Goal: Information Seeking & Learning: Learn about a topic

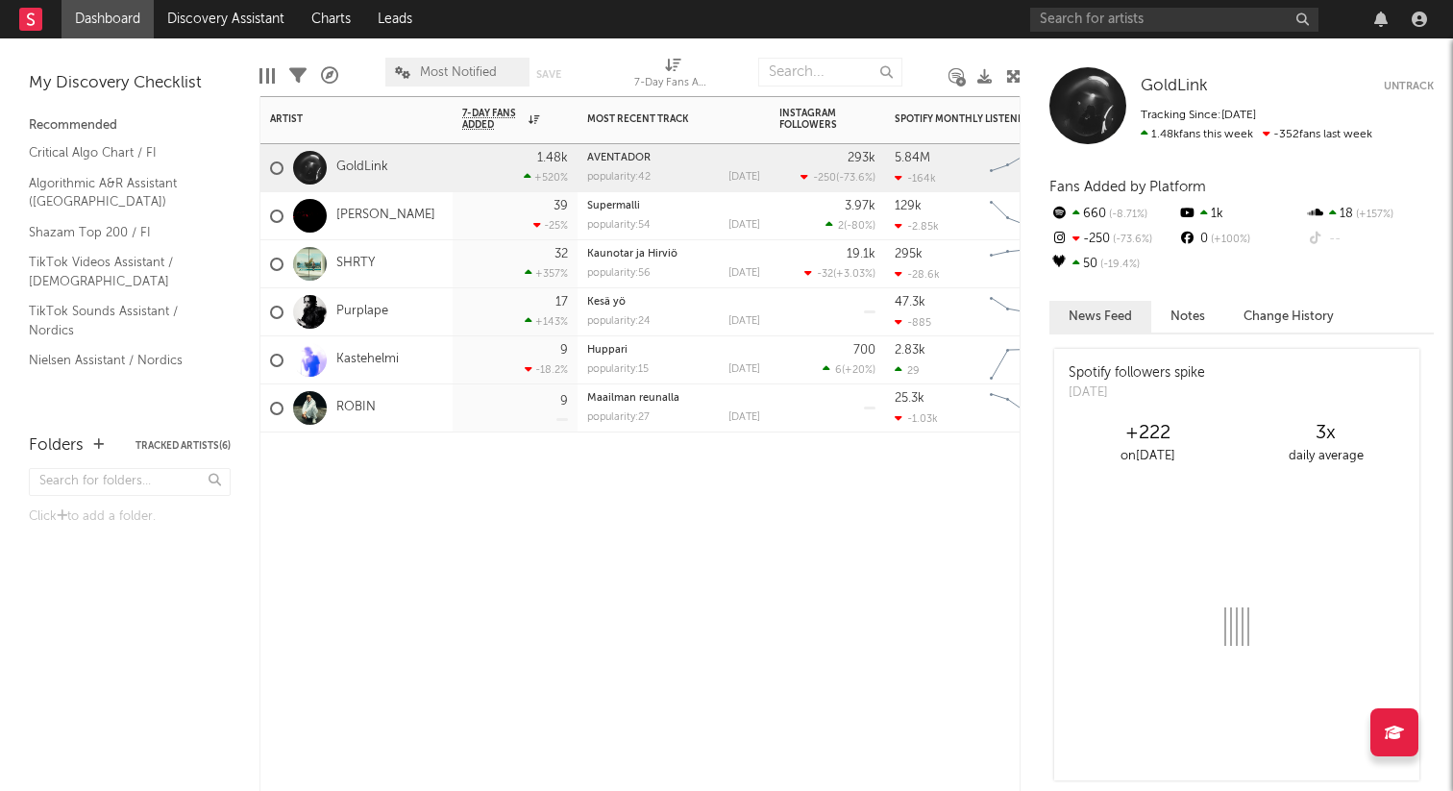
click at [510, 520] on div "Artist Notifications 7-Day Fans Added WoW % Change Most Recent Track Popularity…" at bounding box center [640, 443] width 761 height 695
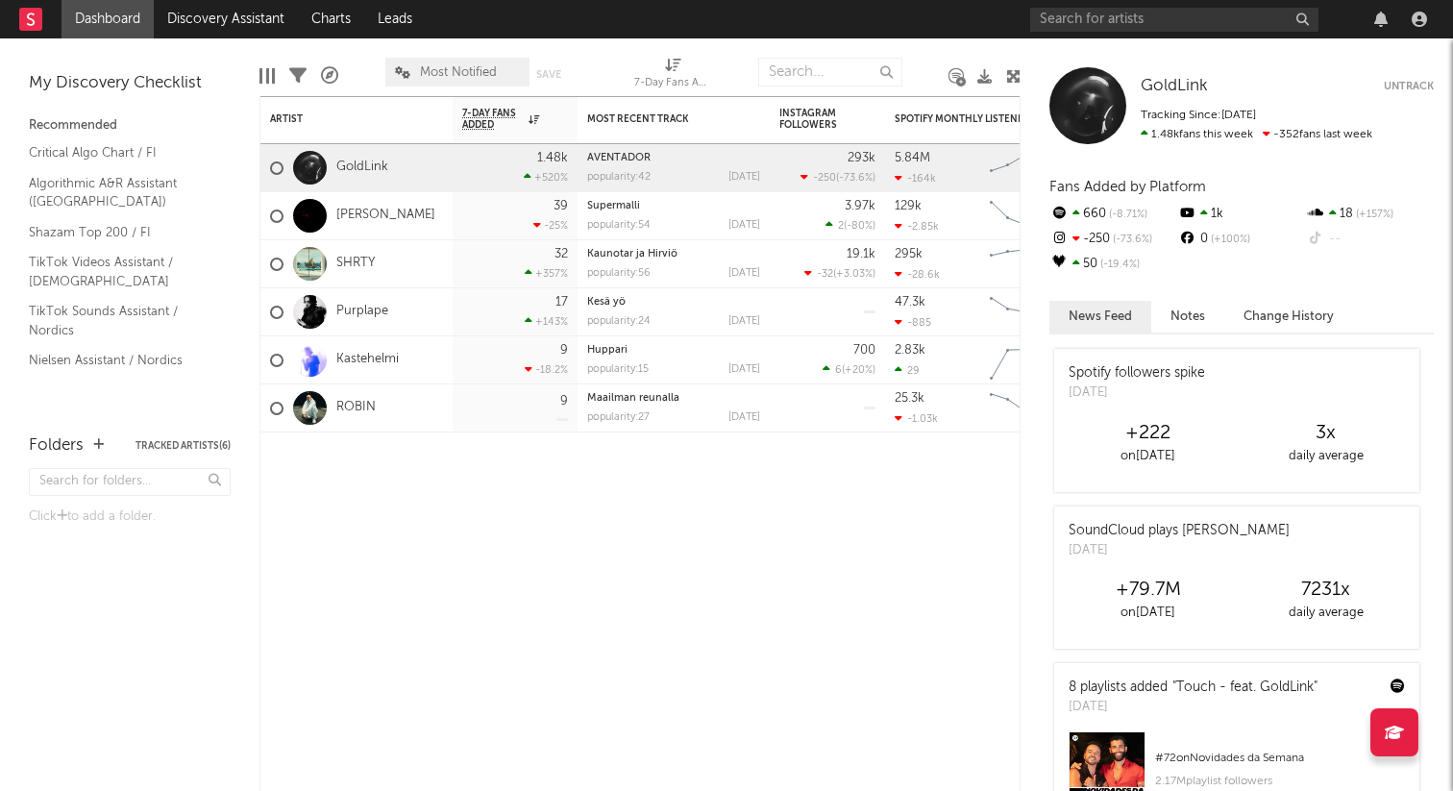
click at [1276, 314] on button "Change History" at bounding box center [1289, 317] width 129 height 32
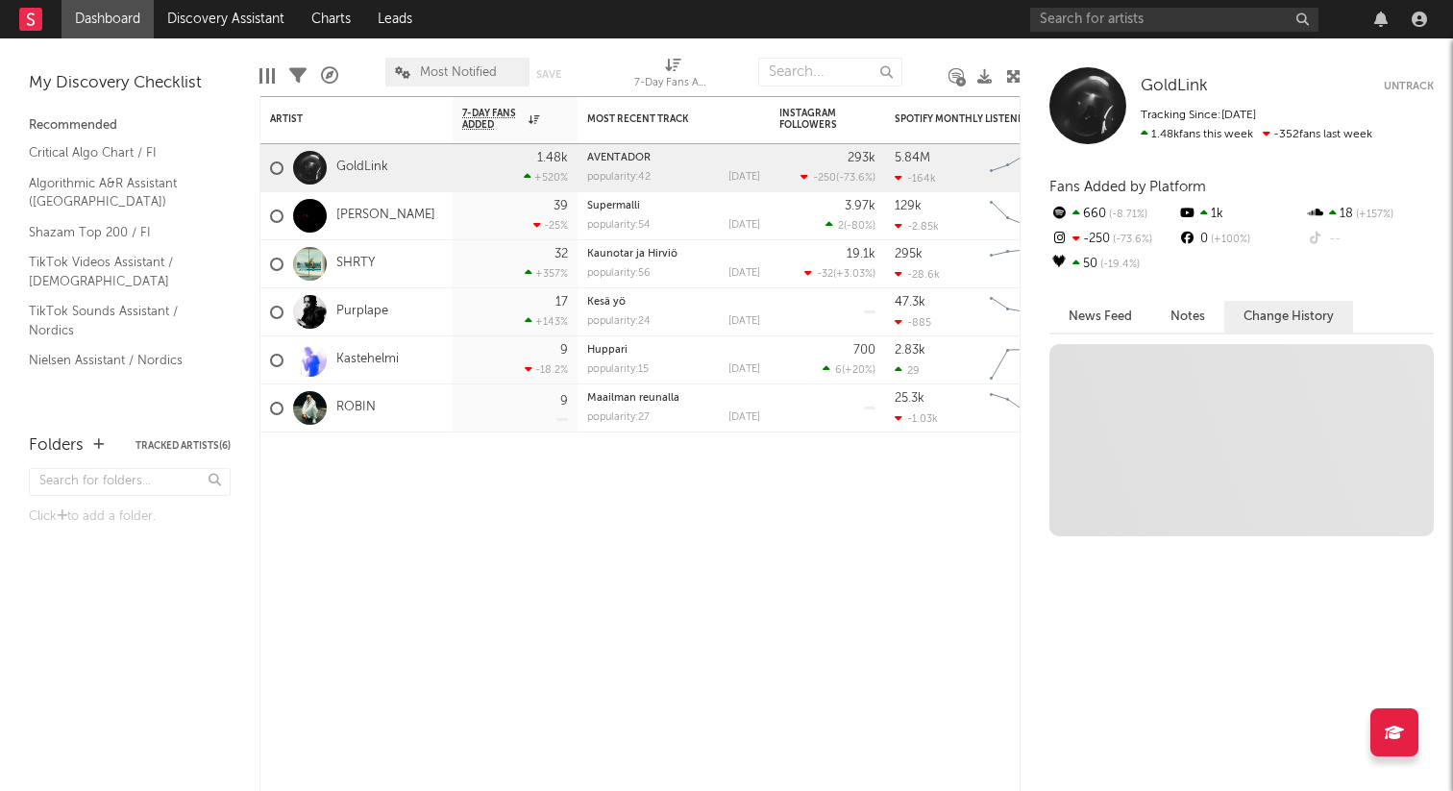
click at [1193, 312] on button "Notes" at bounding box center [1188, 317] width 73 height 32
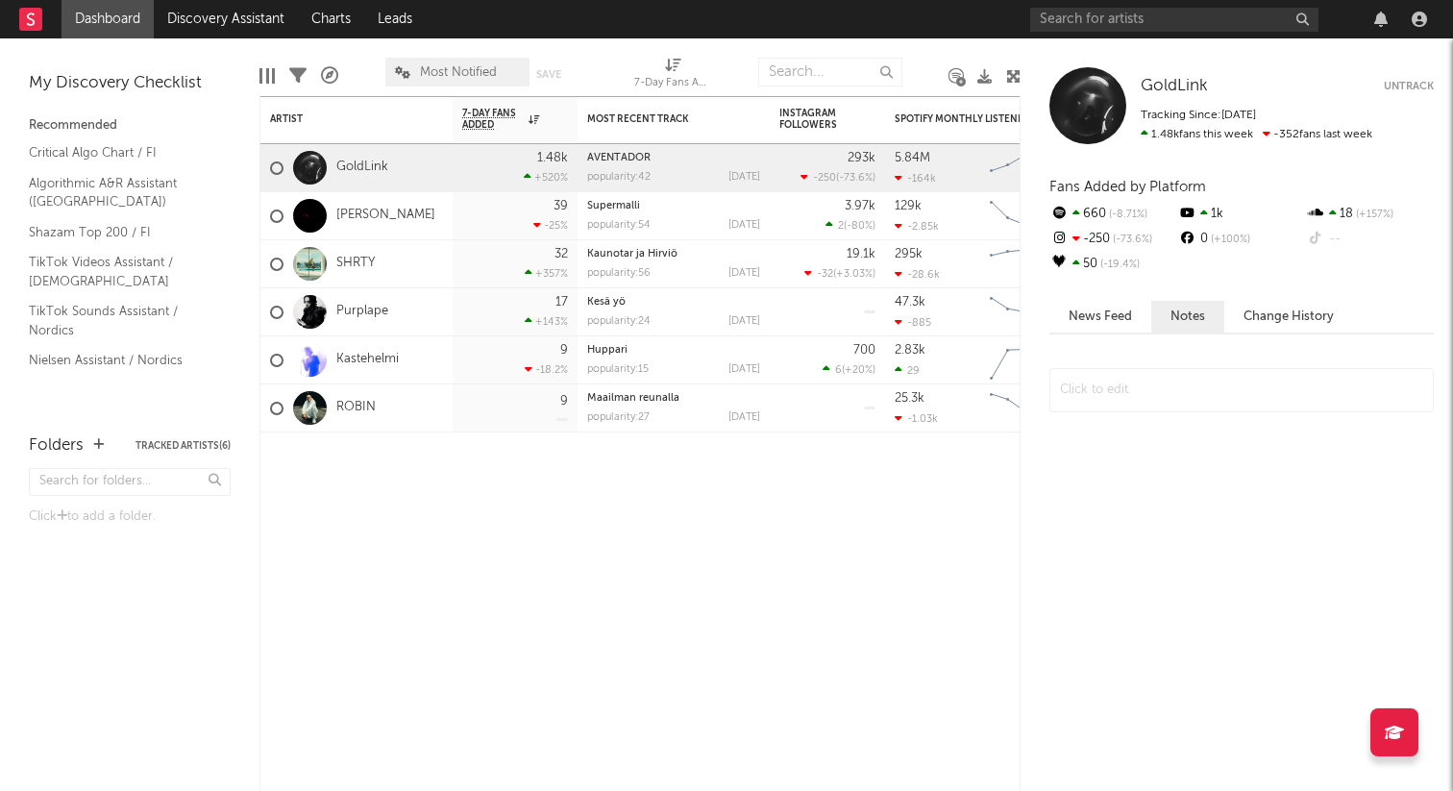
click at [1111, 317] on button "News Feed" at bounding box center [1101, 317] width 102 height 32
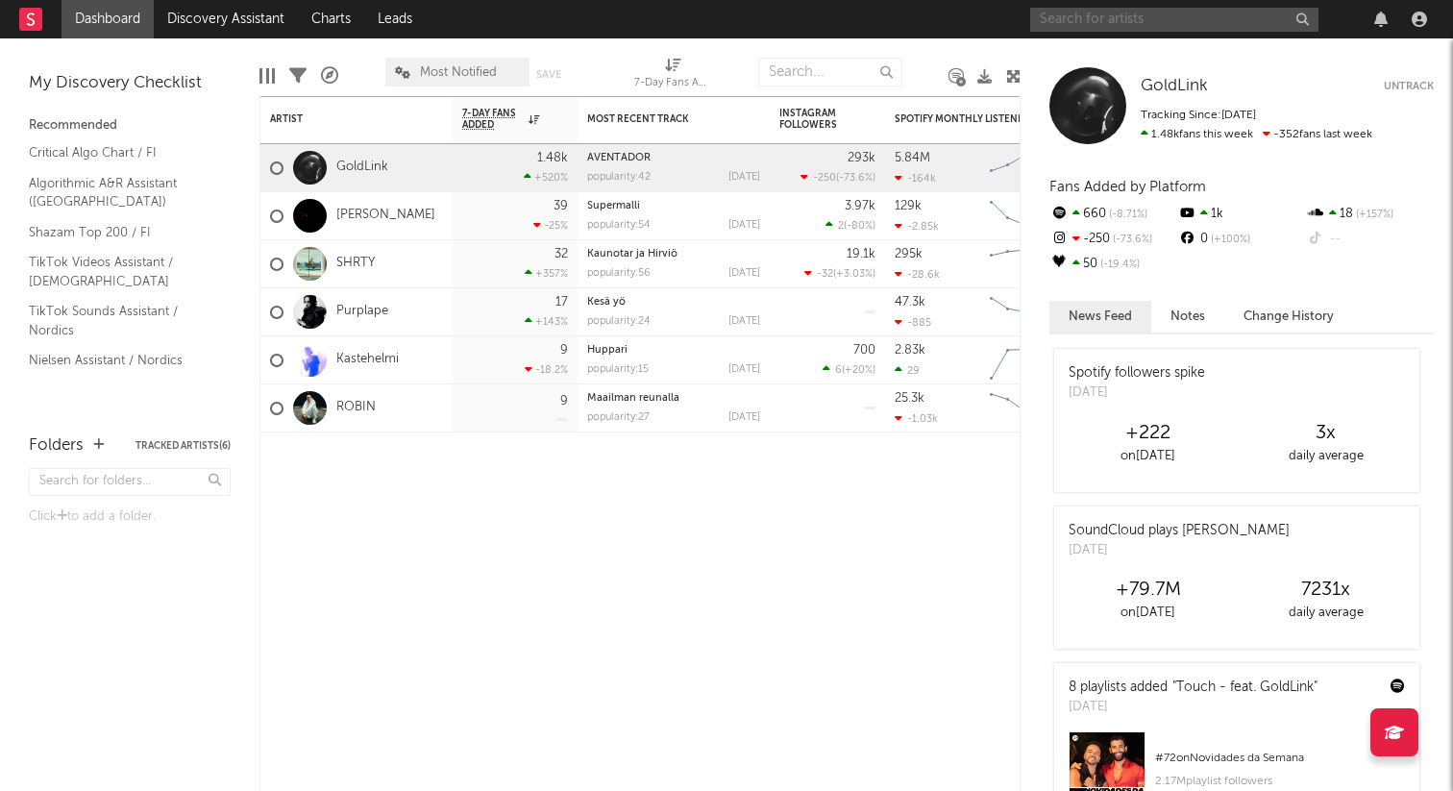
click at [1161, 21] on input "text" at bounding box center [1175, 20] width 288 height 24
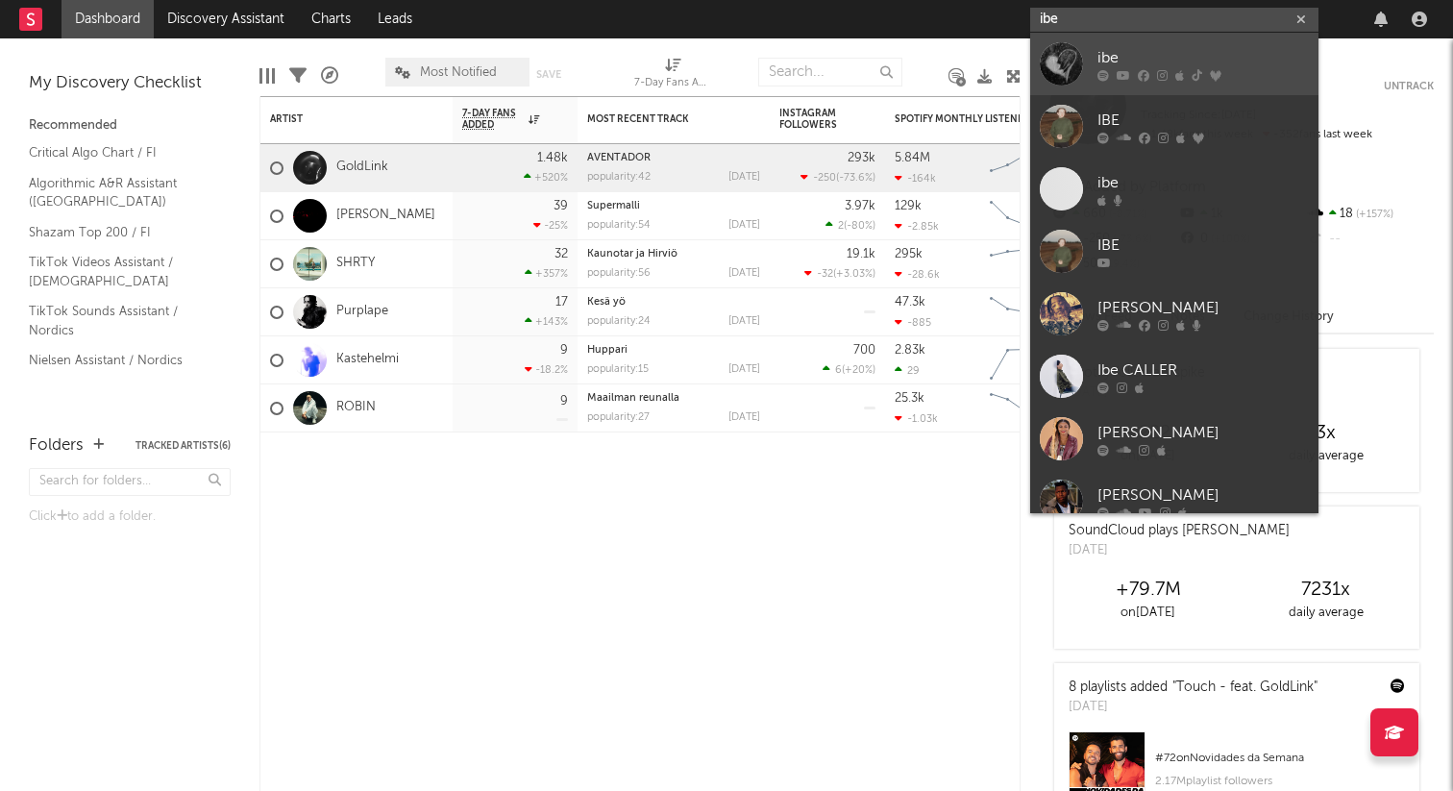
type input "ibe"
click at [1175, 56] on div "ibe" at bounding box center [1203, 57] width 211 height 23
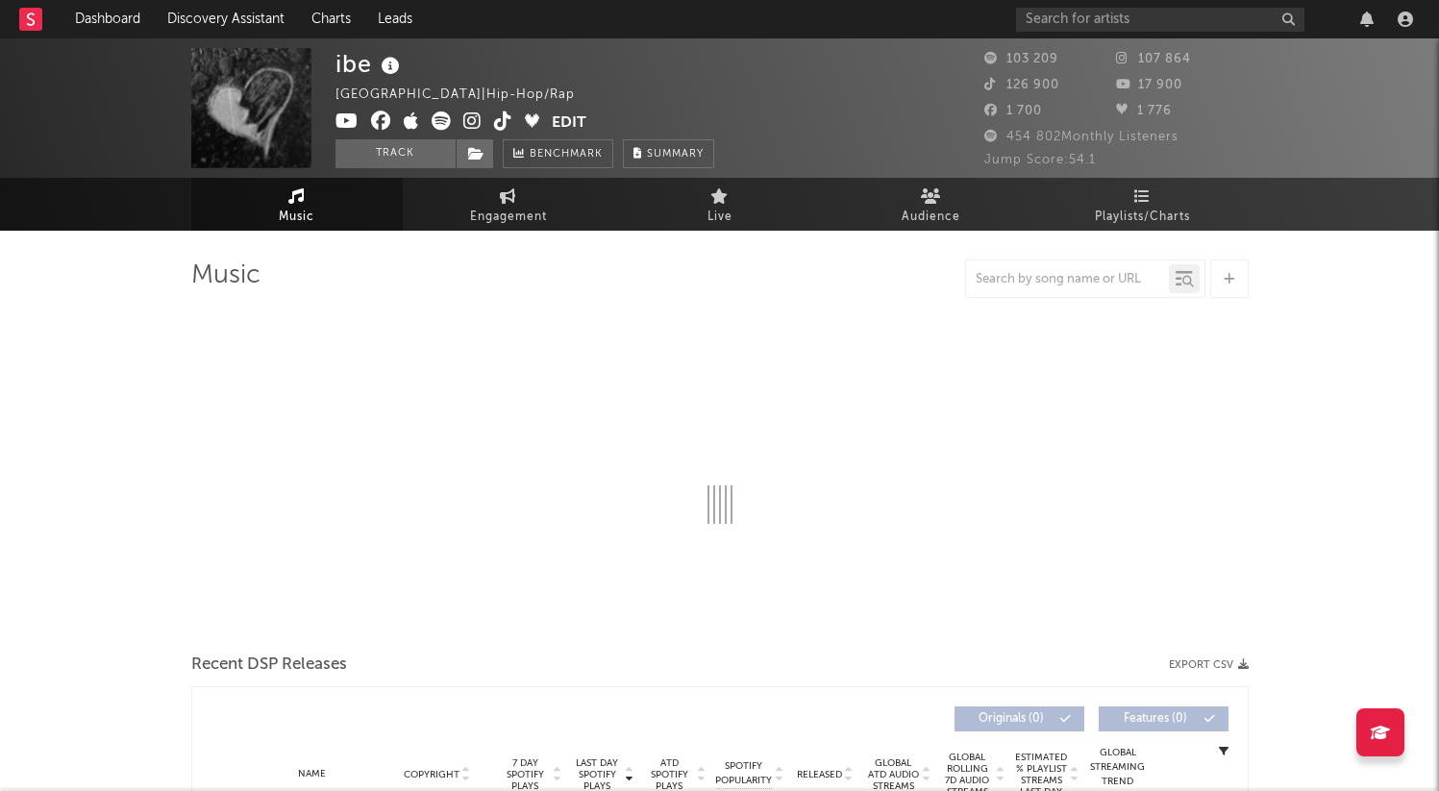
select select "6m"
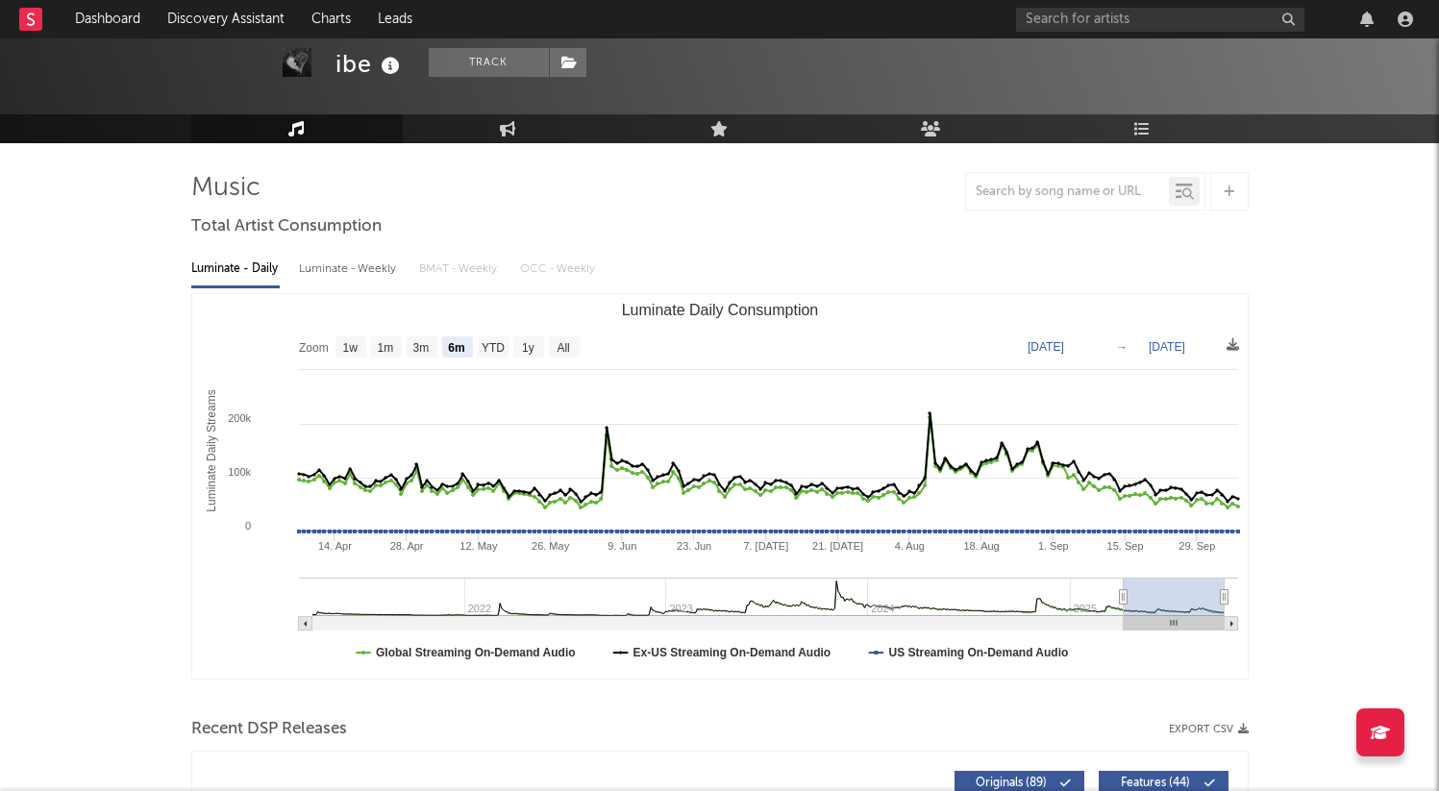
scroll to position [92, 0]
